Goal: Task Accomplishment & Management: Use online tool/utility

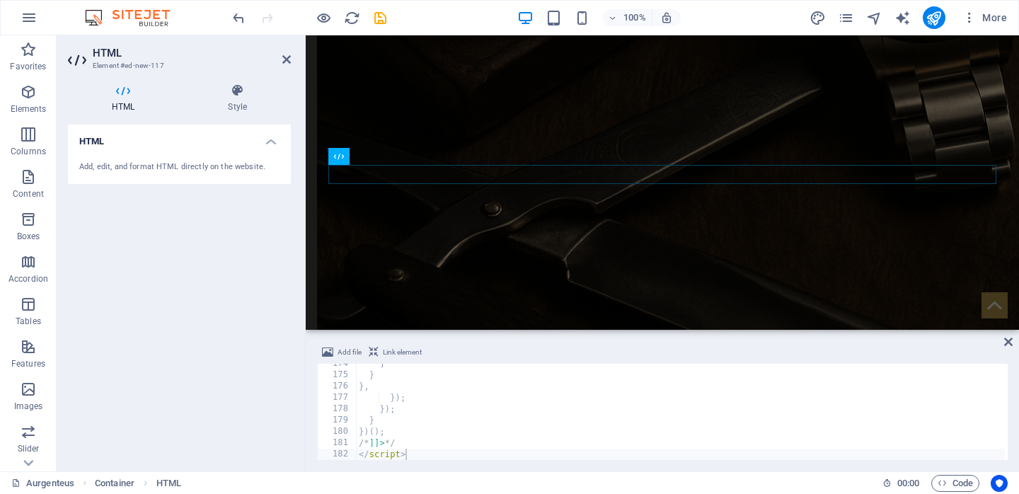
scroll to position [1964, 0]
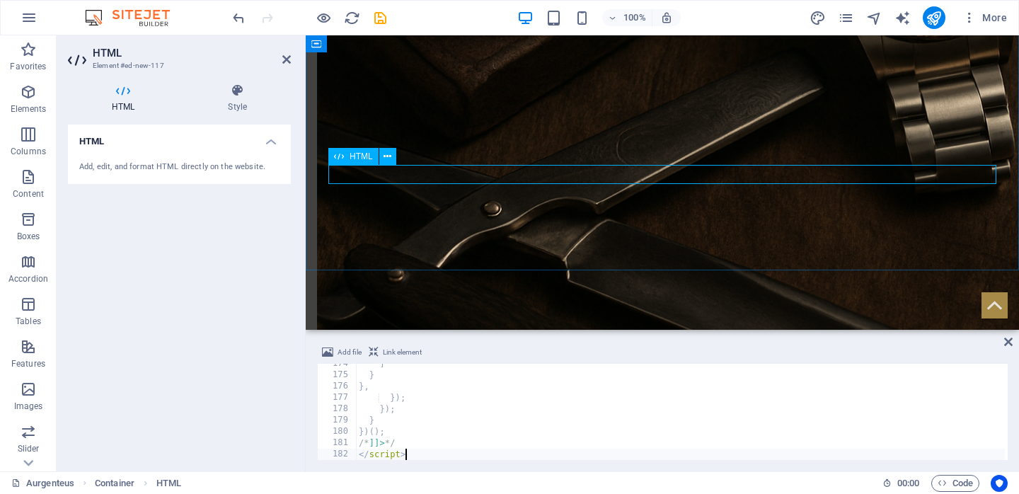
type textarea "</script><a href="#ed-new-117" class="wv-link-elm"></a>"
click at [367, 156] on span "HTML" at bounding box center [360, 156] width 23 height 8
click at [389, 155] on icon at bounding box center [387, 156] width 8 height 15
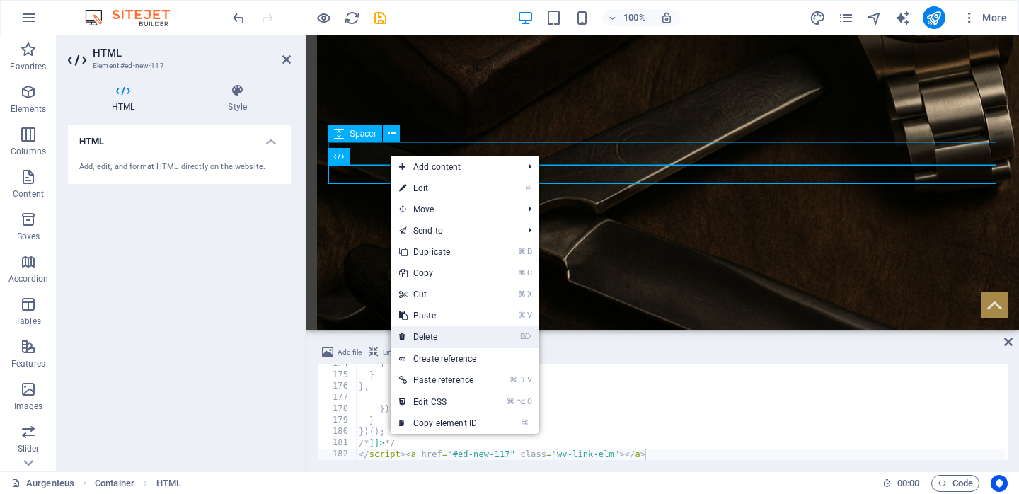
click at [440, 340] on link "⌦ Delete" at bounding box center [437, 336] width 95 height 21
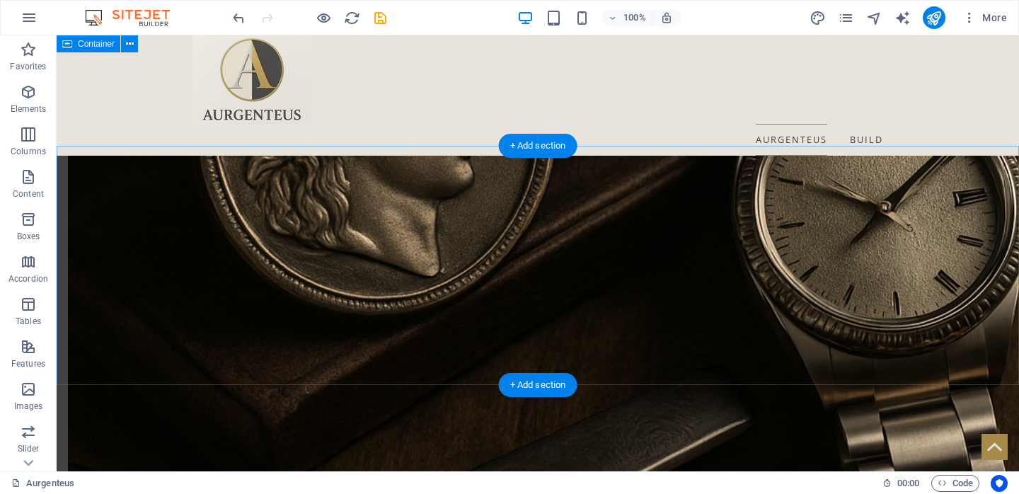
scroll to position [1405, 0]
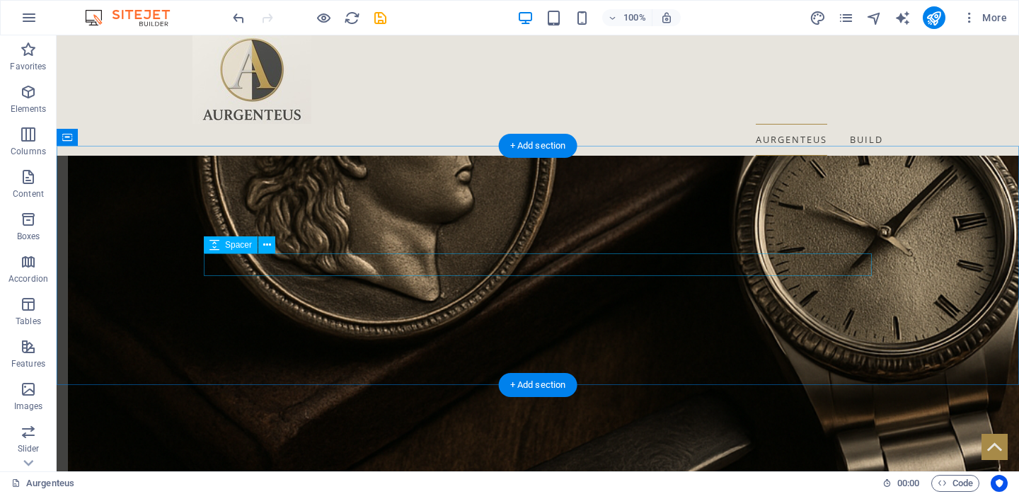
select select "px"
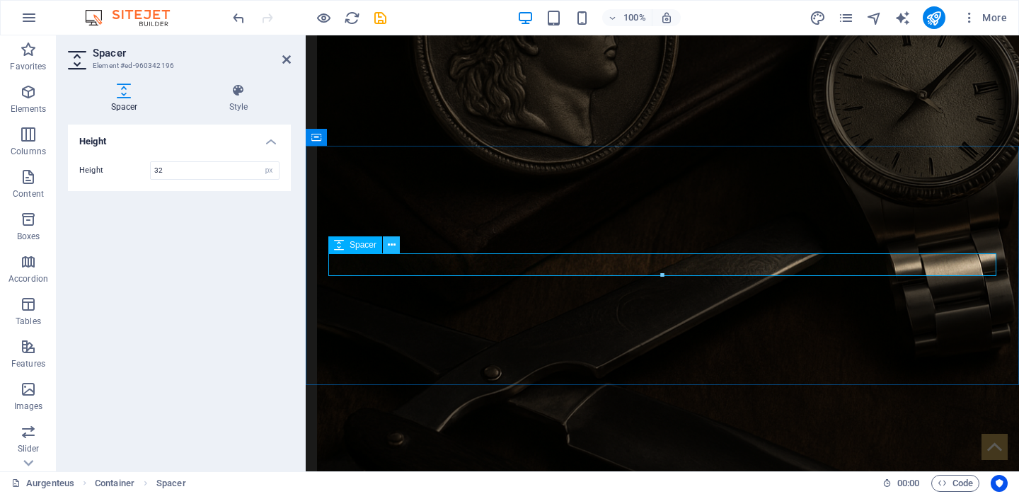
click at [396, 243] on button at bounding box center [391, 244] width 17 height 17
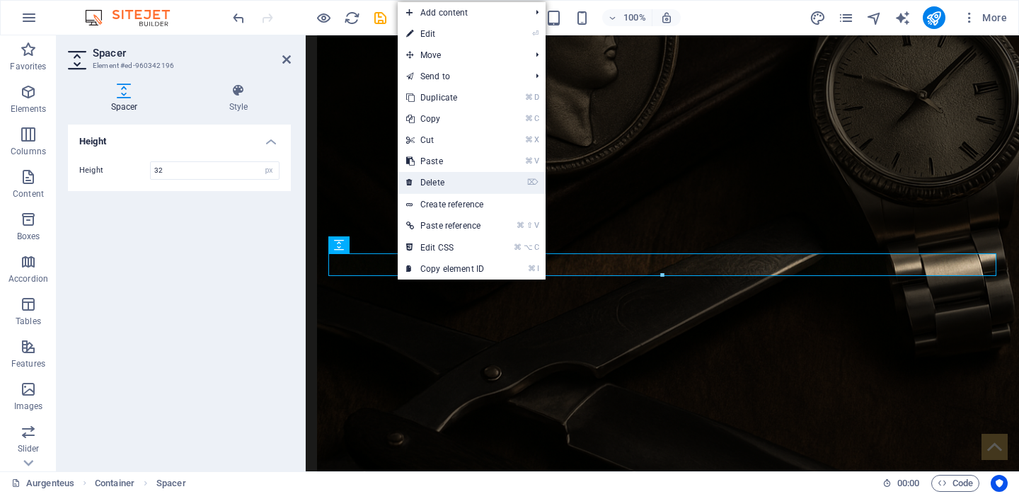
click at [454, 175] on link "⌦ Delete" at bounding box center [445, 182] width 95 height 21
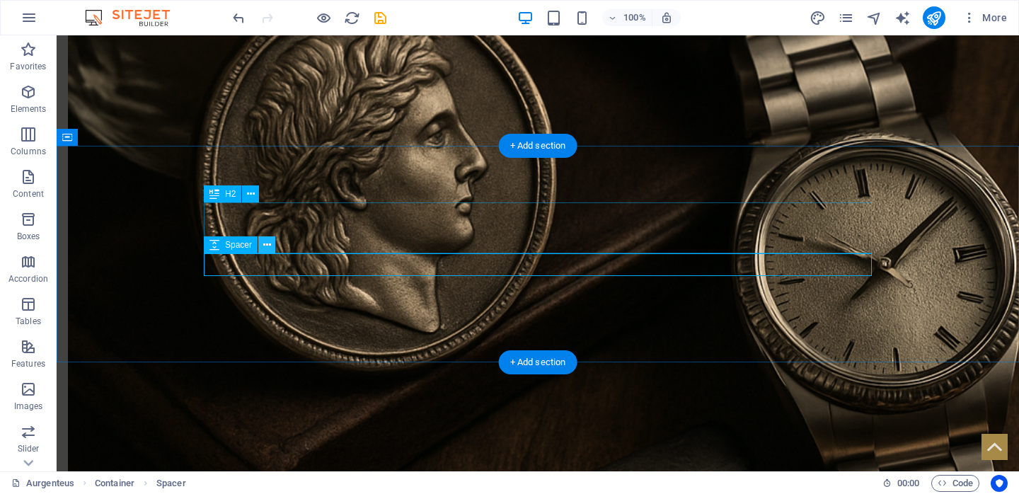
click at [267, 245] on icon at bounding box center [267, 245] width 8 height 15
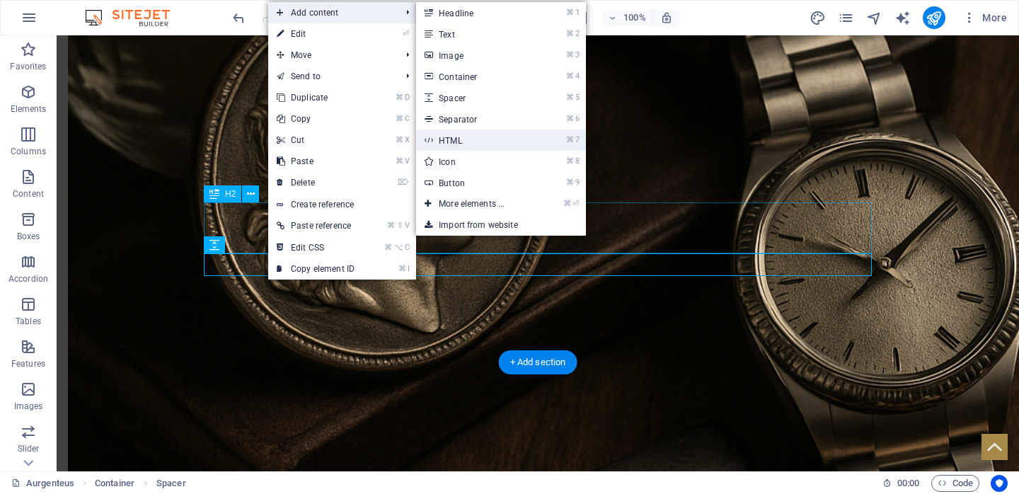
click at [472, 144] on link "⌘ 7 HTML" at bounding box center [474, 139] width 117 height 21
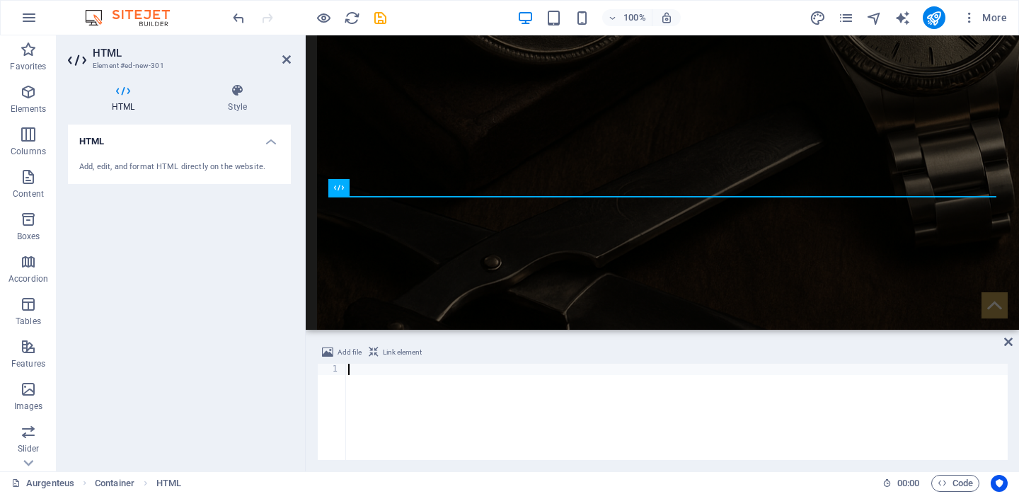
type textarea "</script>"
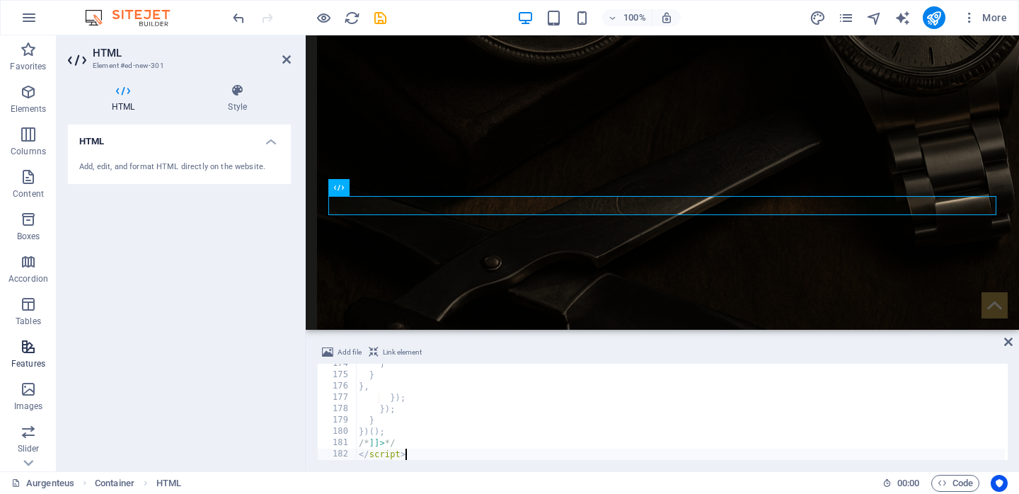
click at [23, 352] on icon "button" at bounding box center [28, 346] width 17 height 17
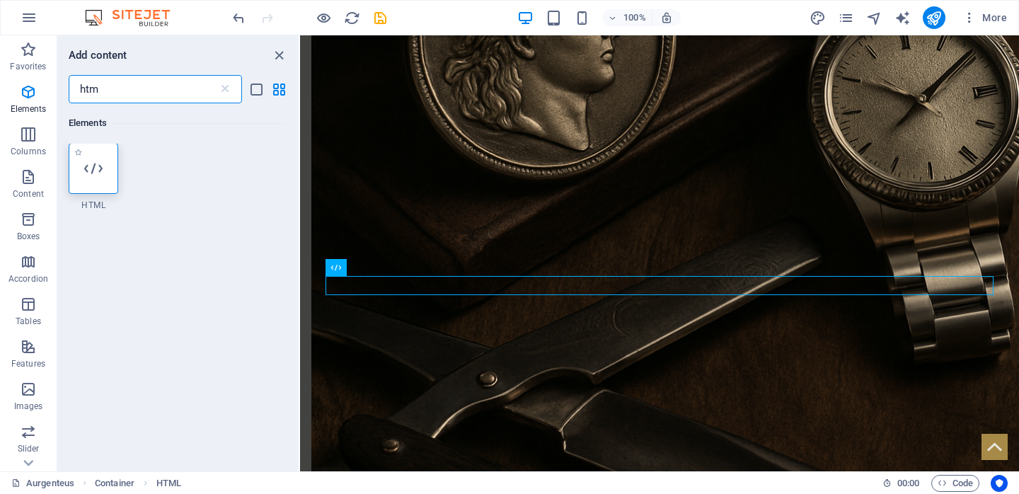
scroll to position [0, 0]
type input "htm"
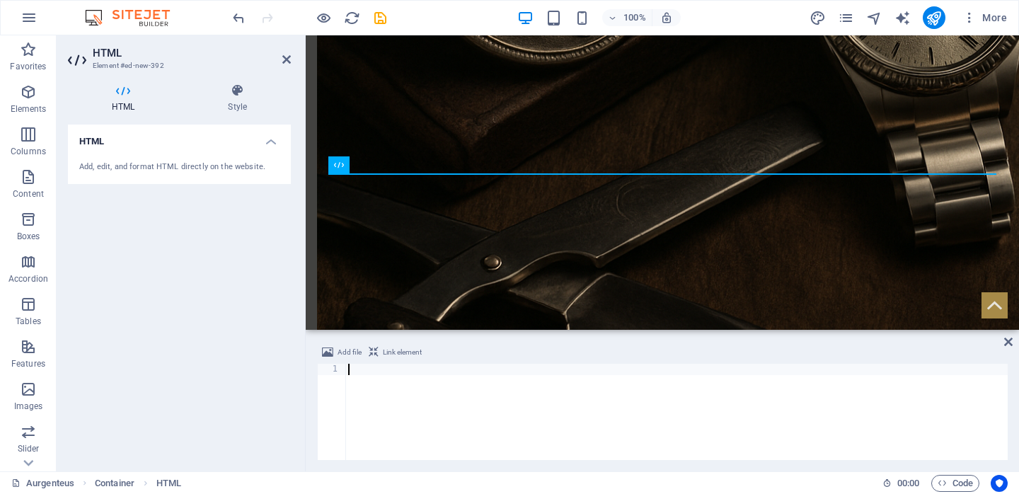
paste textarea "</script>"
type textarea "</script>"
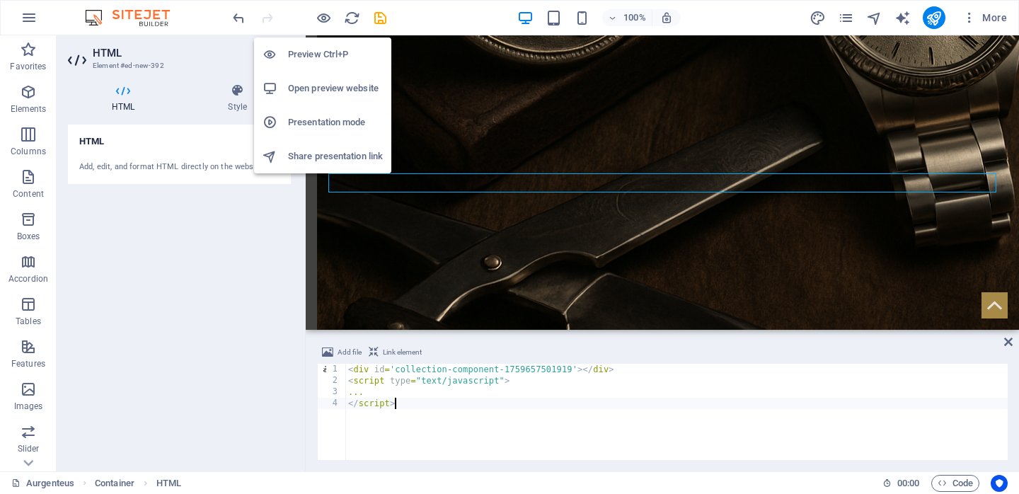
click at [320, 57] on h6 "Preview Ctrl+P" at bounding box center [335, 54] width 95 height 17
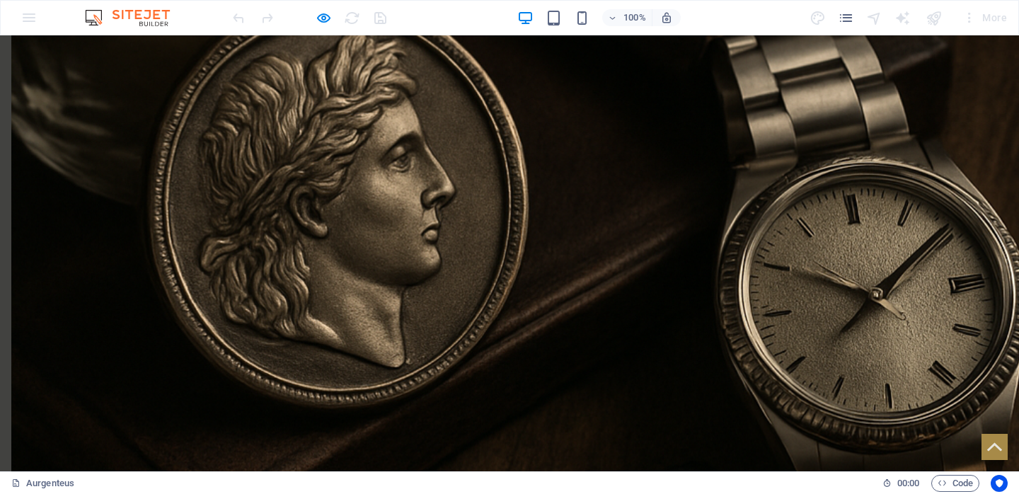
scroll to position [1542, 0]
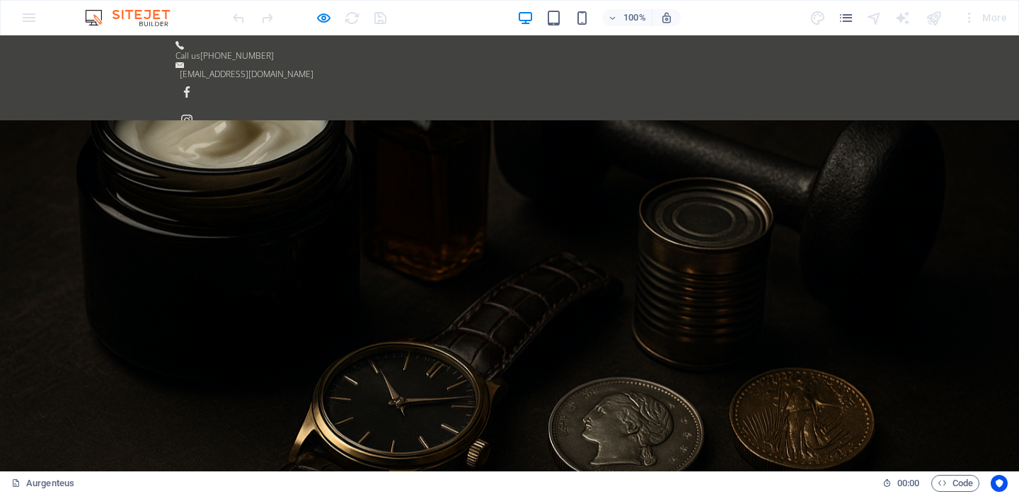
scroll to position [0, 0]
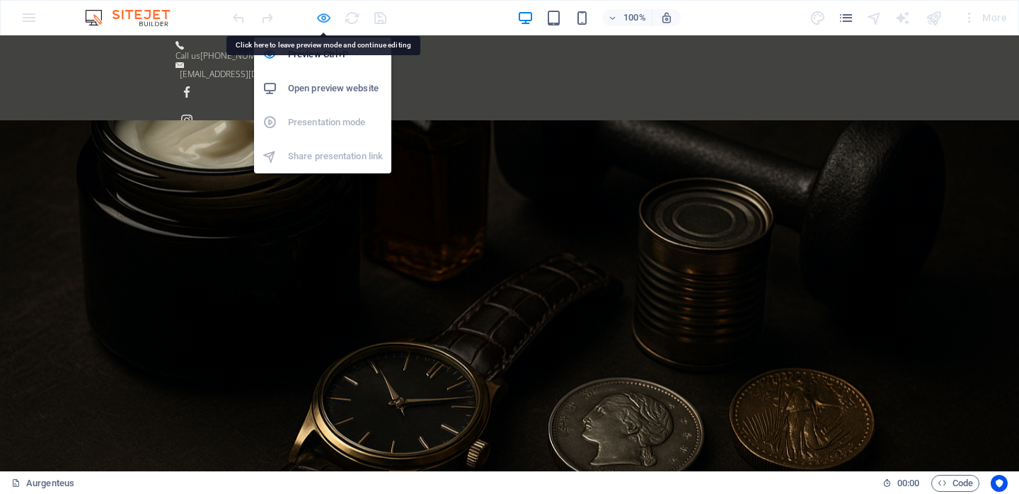
click at [323, 17] on icon "button" at bounding box center [323, 18] width 16 height 16
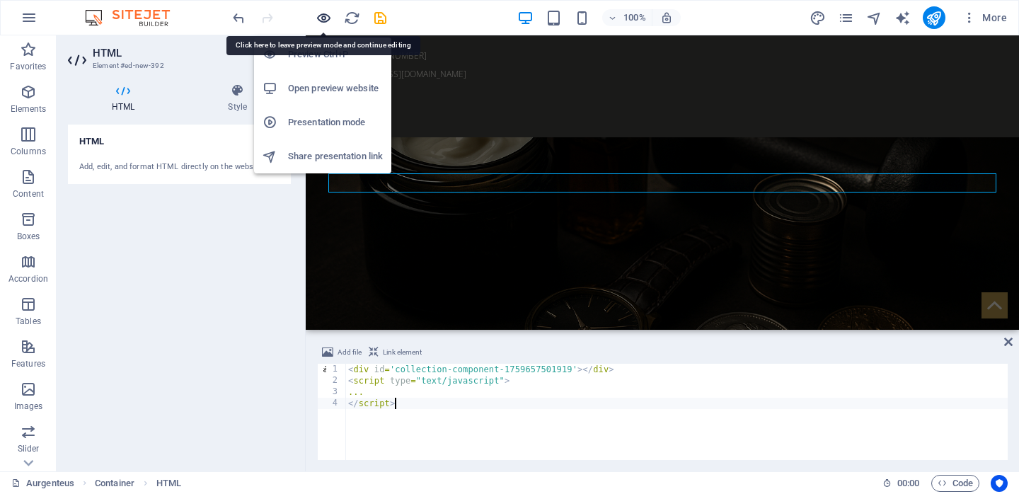
scroll to position [1405, 0]
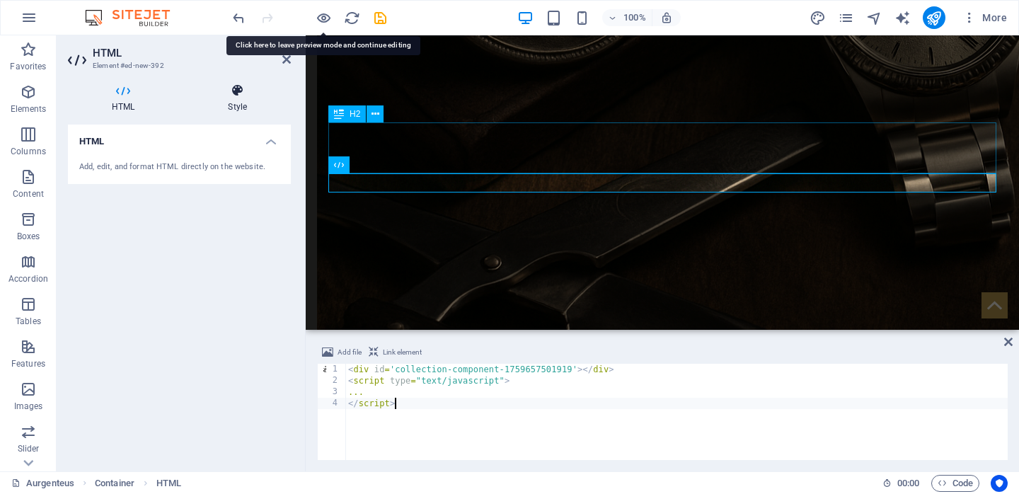
click at [232, 99] on h4 "Style" at bounding box center [237, 98] width 107 height 30
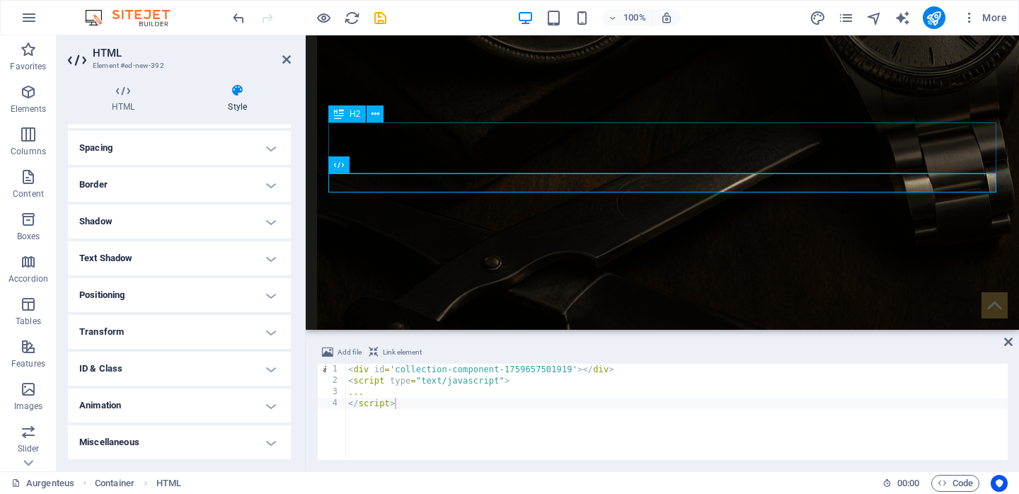
scroll to position [262, 0]
click at [377, 427] on div "< div id = 'collection-component-1759657501919' > </ div > < script type = "tex…" at bounding box center [676, 423] width 662 height 119
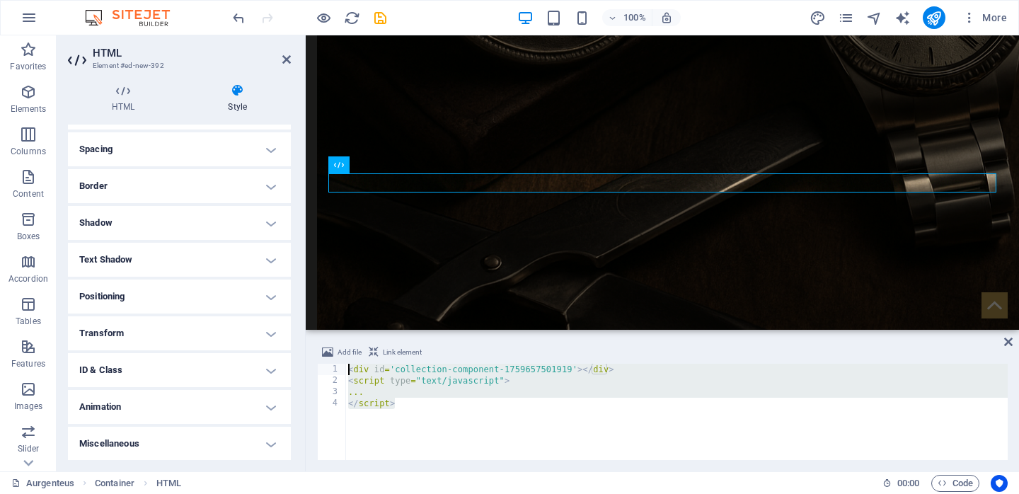
drag, startPoint x: 419, startPoint y: 406, endPoint x: 337, endPoint y: 366, distance: 91.4
click at [337, 366] on div "</script> 1 2 3 4 < div id = 'collection-component-1759657501919' > </ div > < …" at bounding box center [662, 412] width 690 height 96
click at [362, 439] on div "< div id = 'collection-component-1759657501919' > </ div > < script type = "tex…" at bounding box center [676, 423] width 662 height 119
type textarea "</script>"
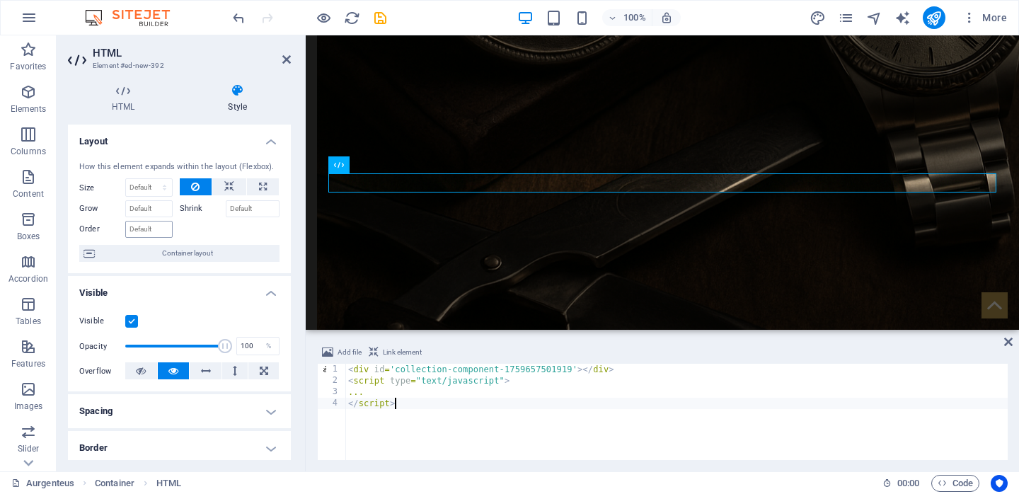
scroll to position [24, 0]
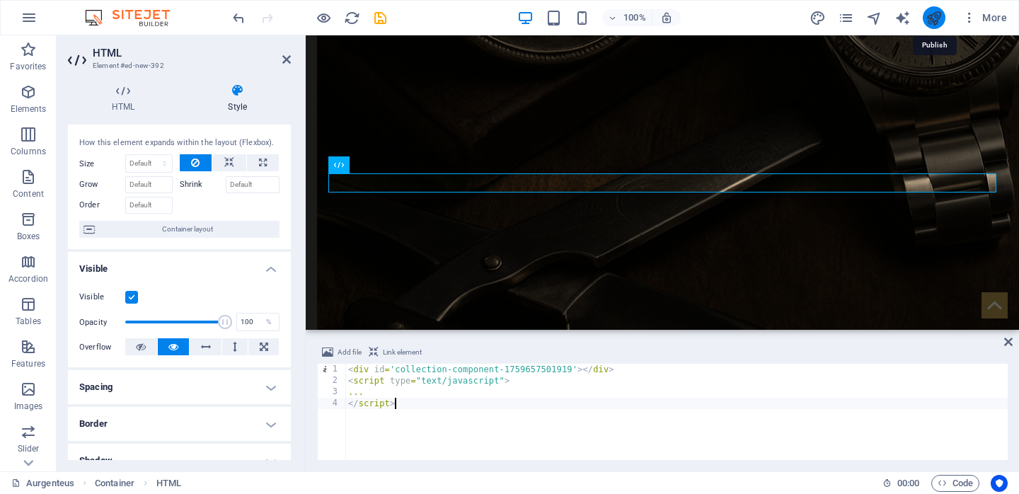
click at [932, 12] on icon "publish" at bounding box center [933, 18] width 16 height 16
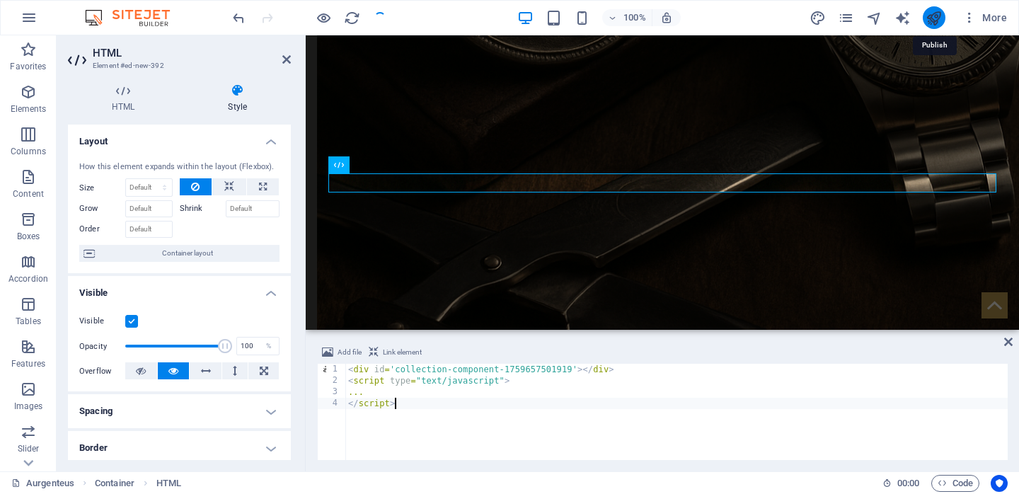
click at [934, 12] on icon "publish" at bounding box center [933, 18] width 16 height 16
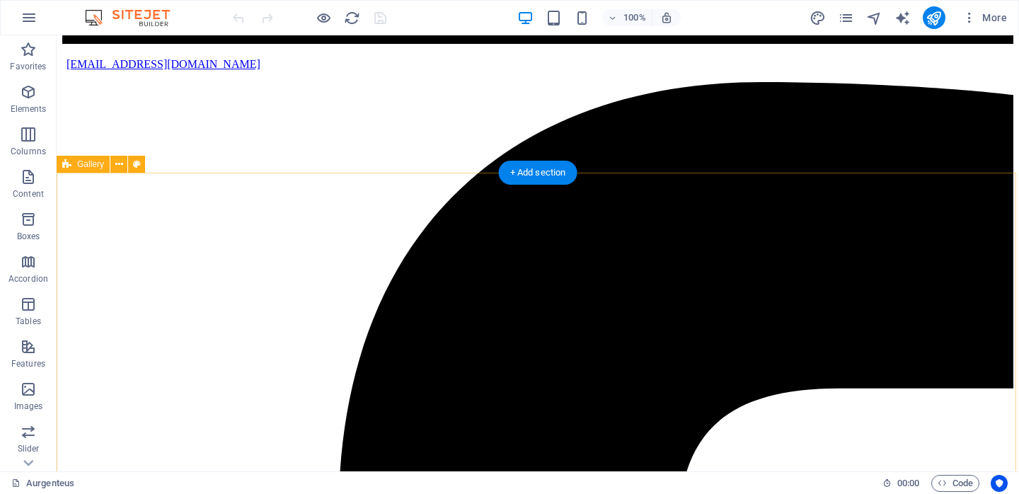
scroll to position [1453, 0]
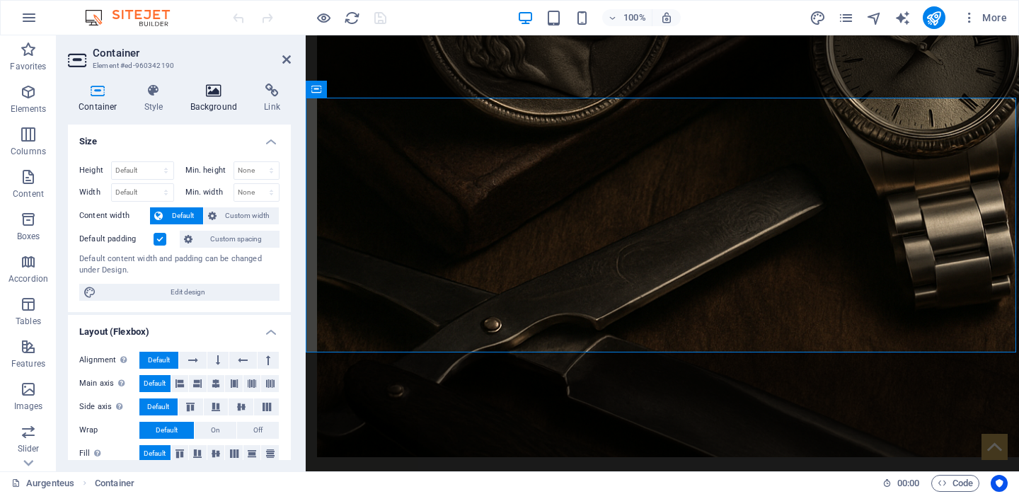
click at [219, 97] on icon at bounding box center [214, 90] width 69 height 14
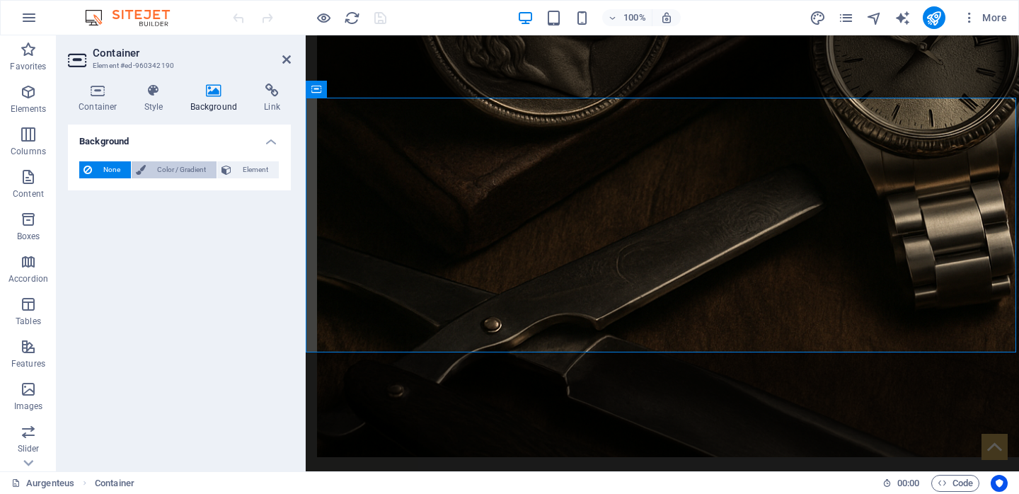
click at [178, 167] on span "Color / Gradient" at bounding box center [181, 169] width 62 height 17
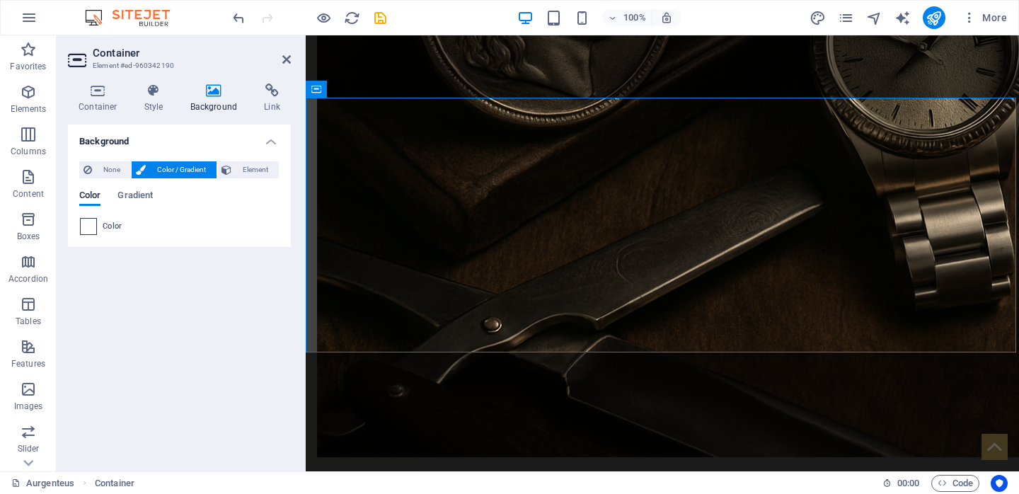
click at [93, 226] on span at bounding box center [89, 227] width 16 height 16
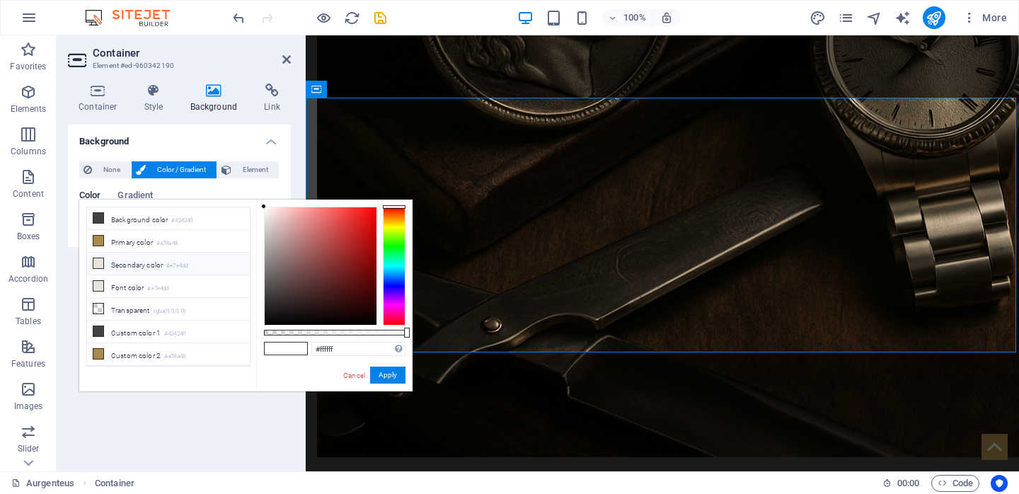
click at [101, 264] on icon at bounding box center [98, 263] width 10 height 10
type input "#e7e4dd"
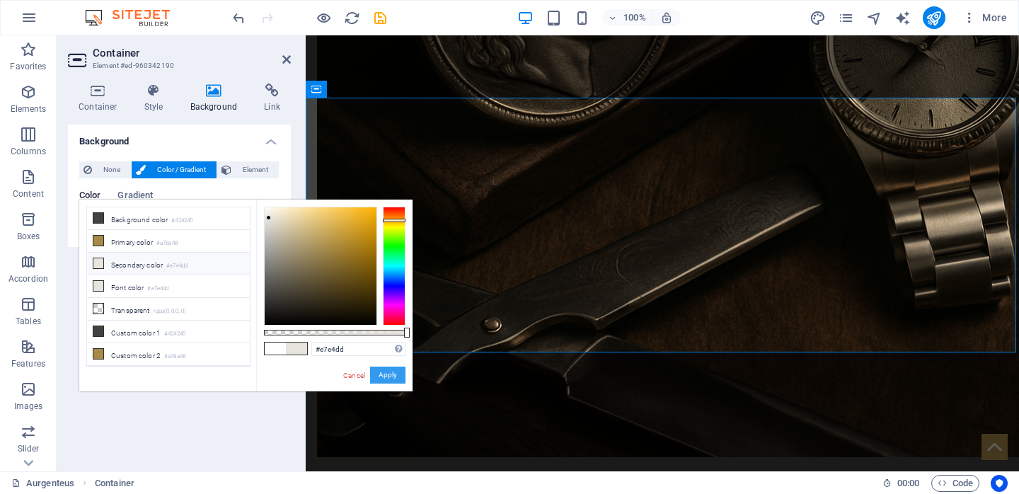
click at [391, 375] on button "Apply" at bounding box center [387, 374] width 35 height 17
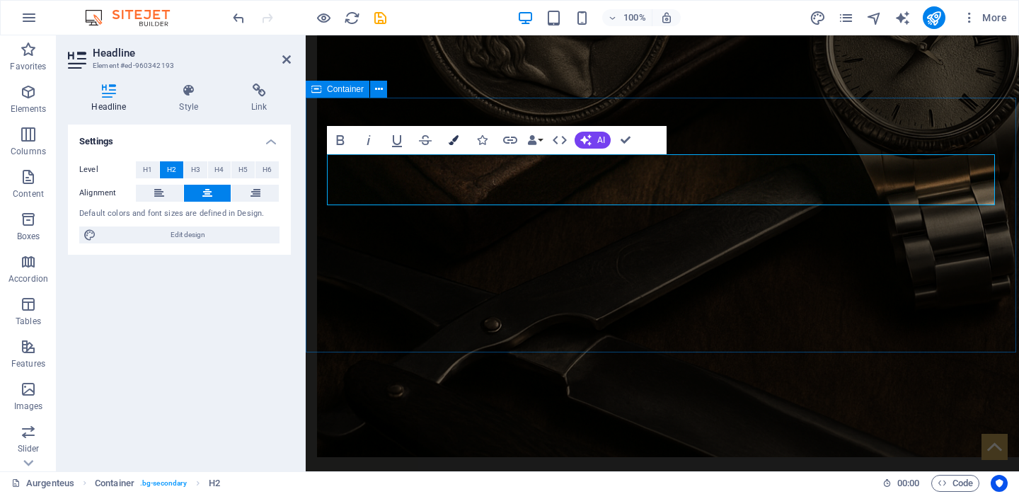
click at [450, 142] on icon "button" at bounding box center [453, 140] width 10 height 10
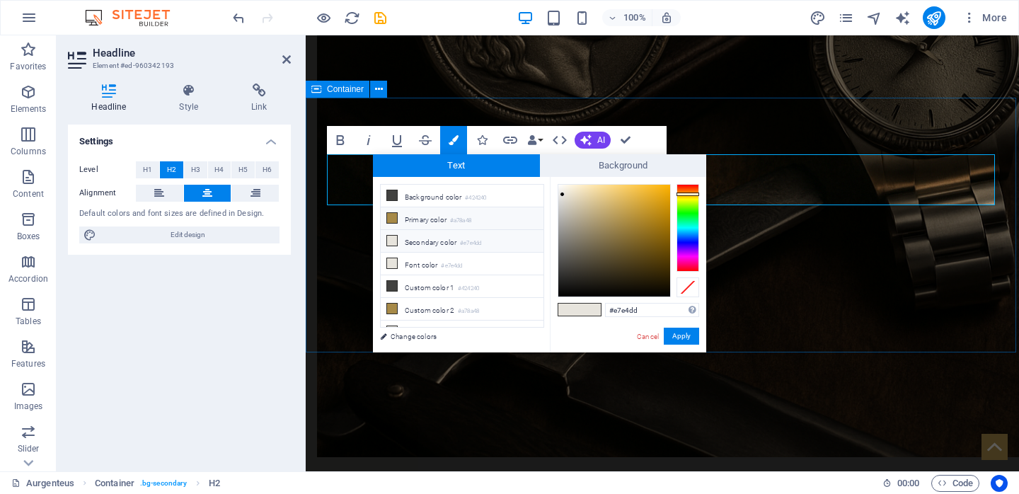
click at [393, 217] on icon at bounding box center [392, 218] width 10 height 10
type input "#a78a48"
click at [681, 336] on button "Apply" at bounding box center [680, 336] width 35 height 17
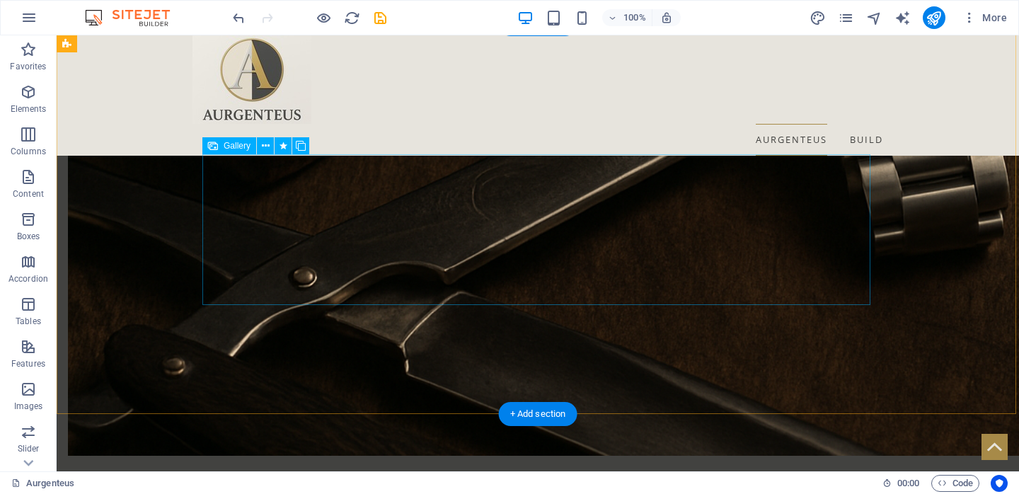
scroll to position [1713, 0]
